Goal: Use online tool/utility

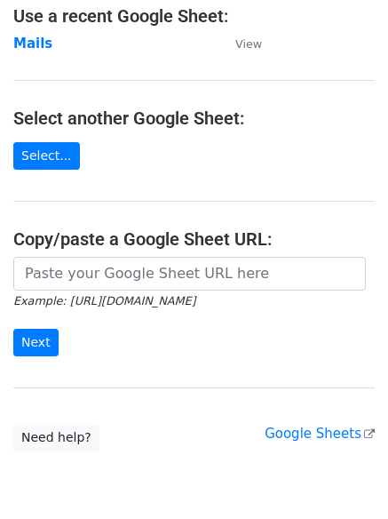
scroll to position [188, 0]
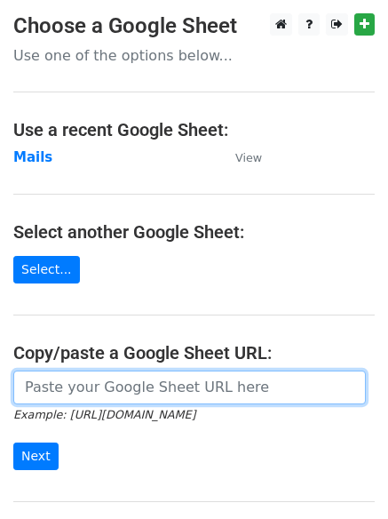
click at [108, 391] on input "url" at bounding box center [189, 388] width 353 height 34
paste input "https://docs.google.com/spreadsheets/d/1nUTtl27RJx_6tUvhP-W9-mLxKvStQlg2Memocp1…"
type input "https://docs.google.com/spreadsheets/d/1nUTtl27RJx_6tUvhP-W9-mLxKvStQlg2Memocp1…"
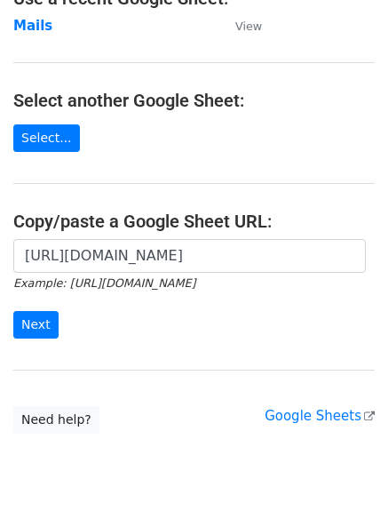
scroll to position [137, 0]
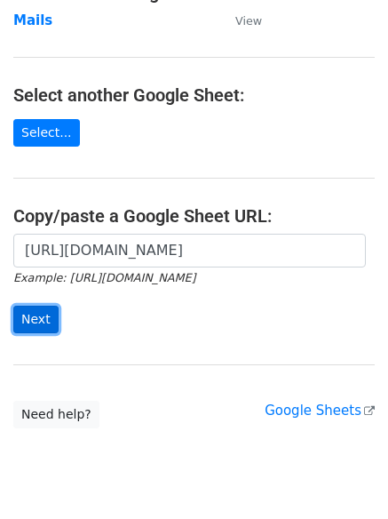
click at [33, 318] on input "Next" at bounding box center [35, 320] width 45 height 28
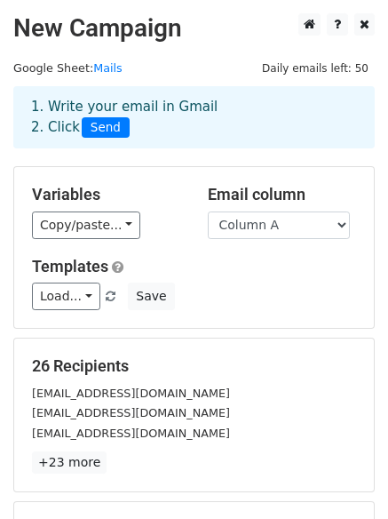
scroll to position [242, 0]
